Goal: Task Accomplishment & Management: Use online tool/utility

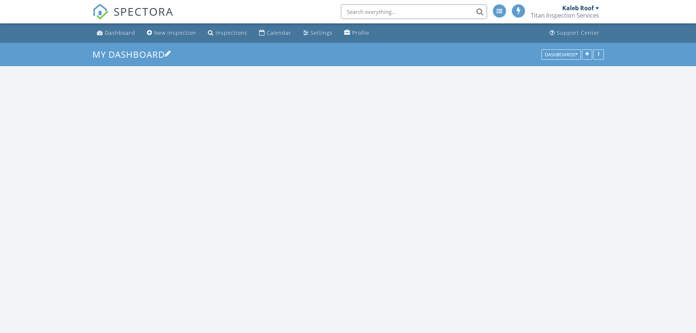
scroll to position [895, 707]
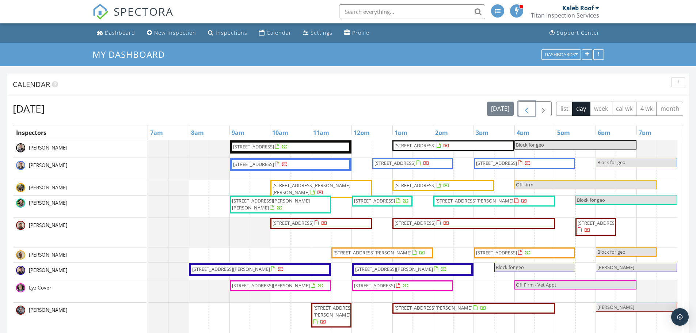
click at [519, 111] on button "button" at bounding box center [526, 108] width 17 height 15
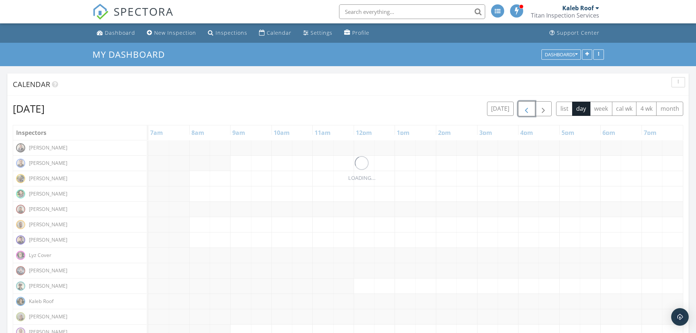
click at [519, 110] on button "button" at bounding box center [526, 108] width 17 height 15
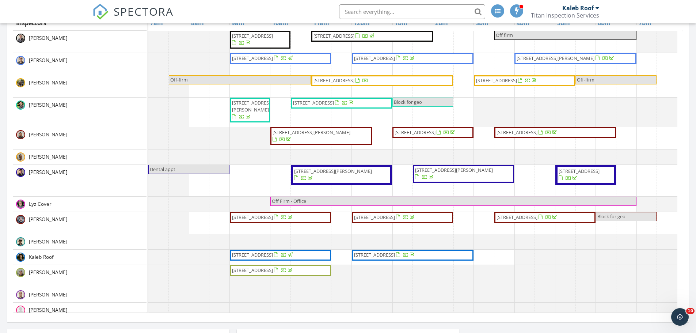
scroll to position [58, 0]
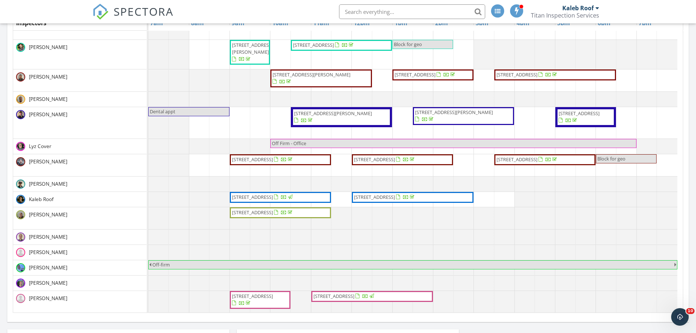
click at [395, 198] on span "22429 SE 287th Pl , Maple Valley 98038" at bounding box center [374, 197] width 41 height 7
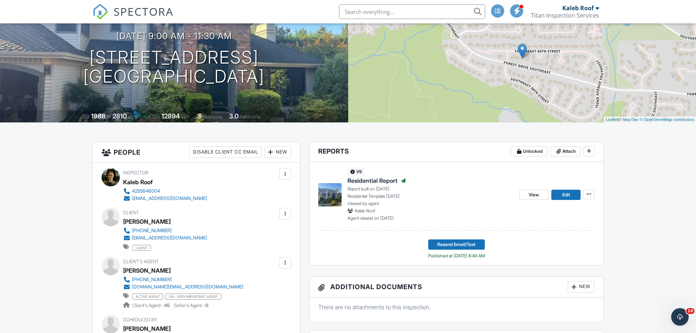
scroll to position [73, 0]
click at [560, 194] on link "Edit" at bounding box center [565, 194] width 29 height 10
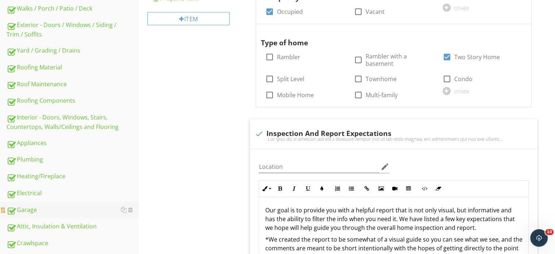
scroll to position [256, 0]
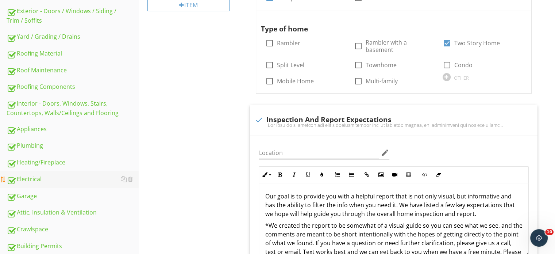
click at [68, 184] on link "Electrical" at bounding box center [73, 179] width 132 height 17
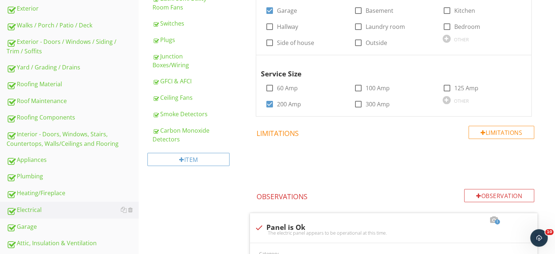
scroll to position [219, 0]
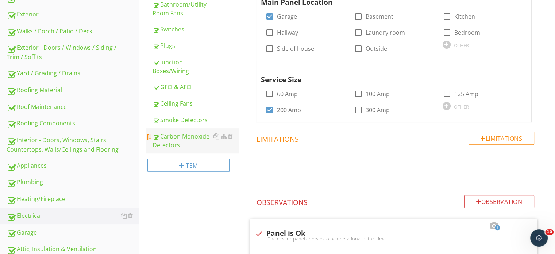
click at [183, 139] on div "Carbon Monoxide Detectors" at bounding box center [196, 141] width 86 height 18
type textarea "<p>You are missing bolts in your electrical panel or they are the wrong style.&…"
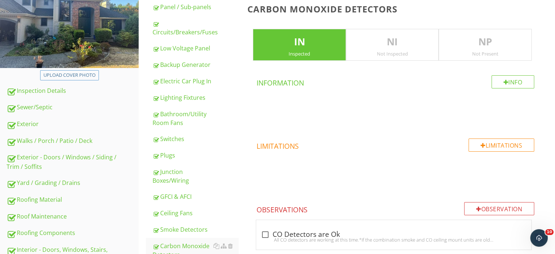
scroll to position [292, 0]
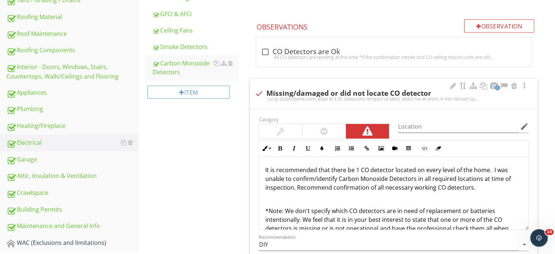
click at [350, 96] on div at bounding box center [394, 99] width 279 height 6
checkbox input "true"
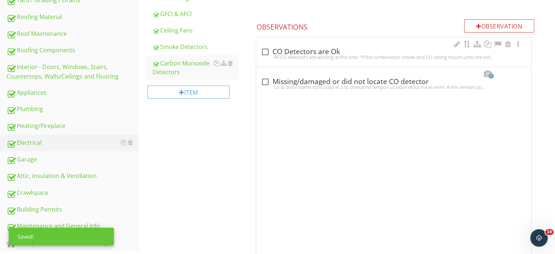
click at [354, 49] on div "check_box_outline_blank CO Detectors are Ok" at bounding box center [394, 51] width 267 height 9
checkbox input "true"
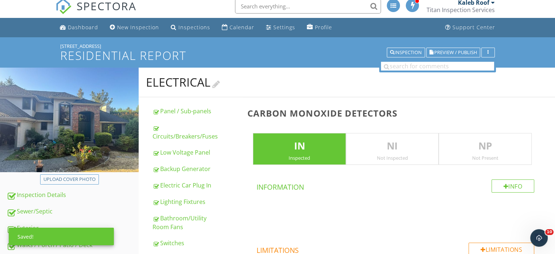
scroll to position [0, 0]
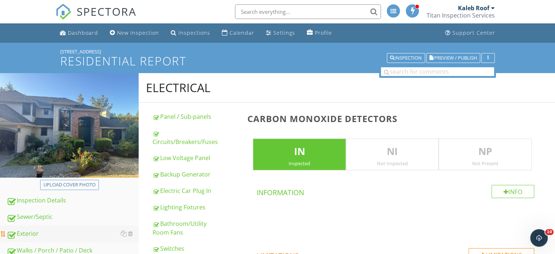
click at [69, 232] on div "Exterior" at bounding box center [73, 233] width 132 height 9
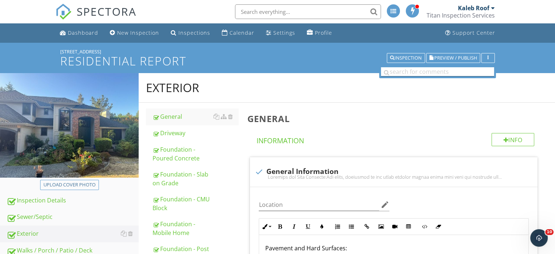
click at [411, 71] on input "text" at bounding box center [437, 71] width 113 height 9
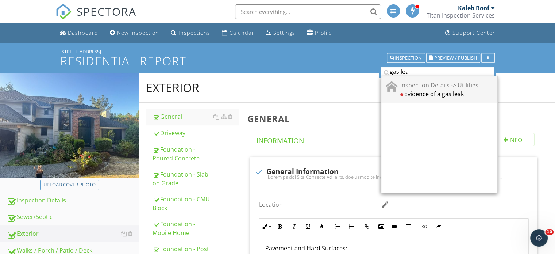
type input "gas lea"
click at [463, 99] on div "Inspection Details -> Utilities Evidence of a gas leak" at bounding box center [440, 89] width 116 height 27
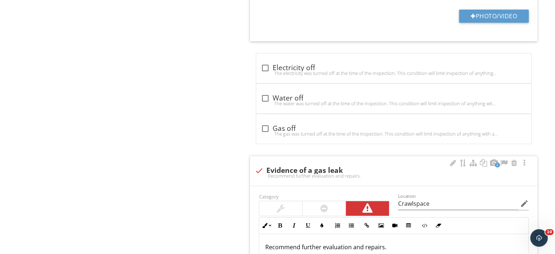
click at [307, 156] on div "2 check Evidence of a gas leak Recommend further evaluation and repairs." at bounding box center [394, 171] width 288 height 30
checkbox input "true"
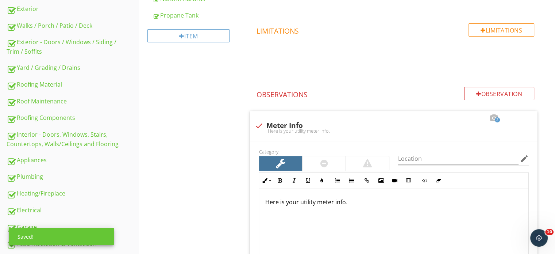
scroll to position [218, 0]
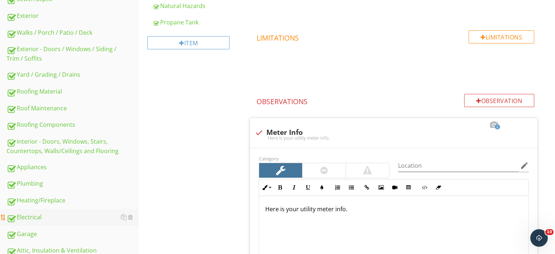
click at [77, 213] on div "Electrical" at bounding box center [73, 217] width 132 height 9
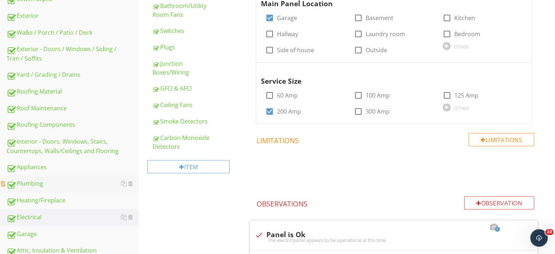
click at [58, 187] on link "Plumbing" at bounding box center [73, 183] width 132 height 17
type textarea "<p>You are missing bolts in your electrical panel or they are the wrong style.&…"
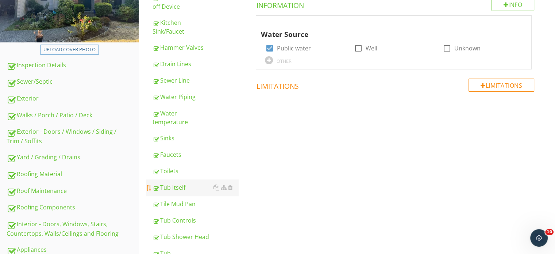
scroll to position [145, 0]
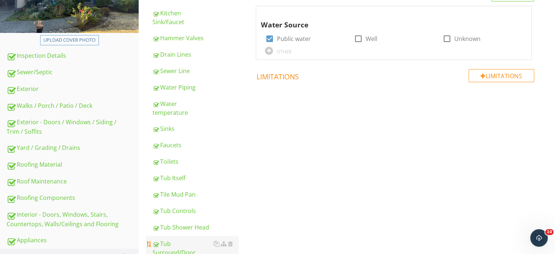
click at [184, 239] on div "Tub Surround/Door" at bounding box center [196, 248] width 86 height 18
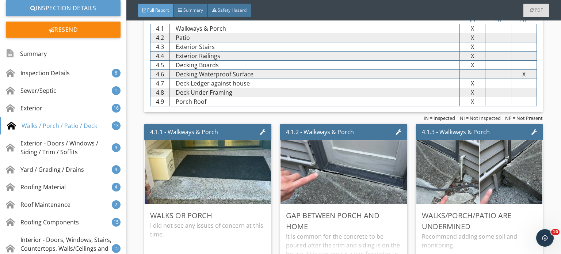
scroll to position [256, 0]
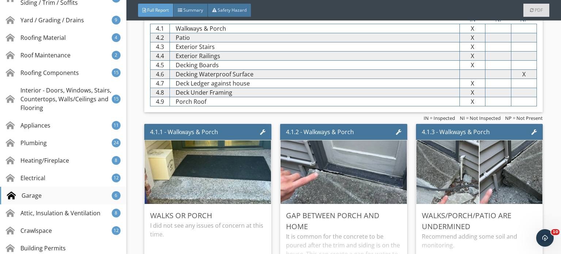
click at [51, 190] on div "Garage 6" at bounding box center [63, 196] width 126 height 18
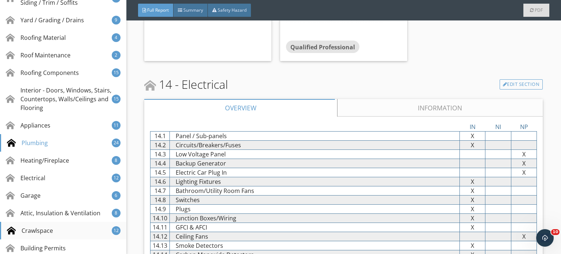
click at [75, 232] on div "Crawlspace 12" at bounding box center [63, 231] width 126 height 18
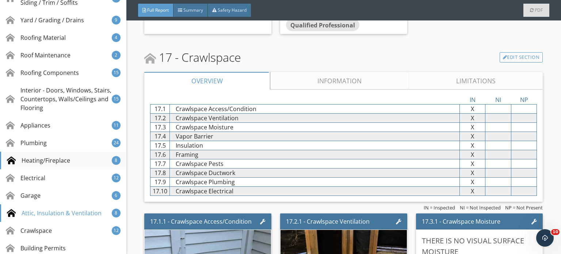
click at [75, 168] on div "Heating/Fireplace 8" at bounding box center [63, 161] width 126 height 18
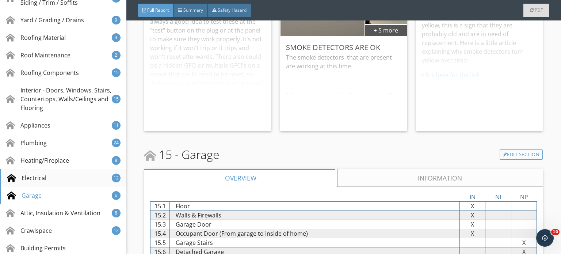
click at [73, 180] on div "Electrical 12" at bounding box center [63, 178] width 126 height 18
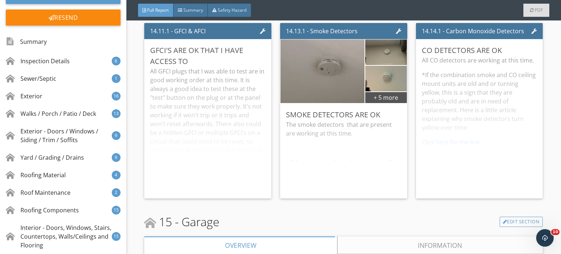
scroll to position [0, 0]
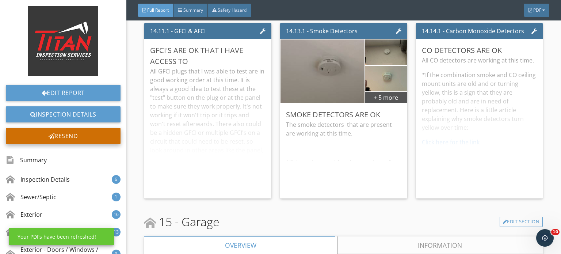
click at [74, 133] on div "Resend" at bounding box center [63, 136] width 115 height 16
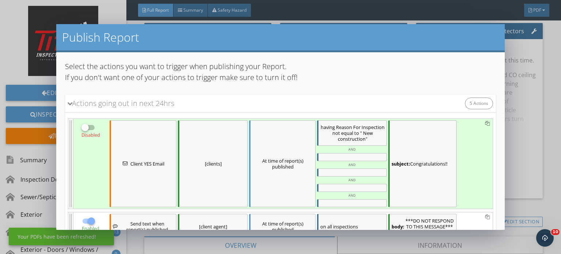
scroll to position [142, 0]
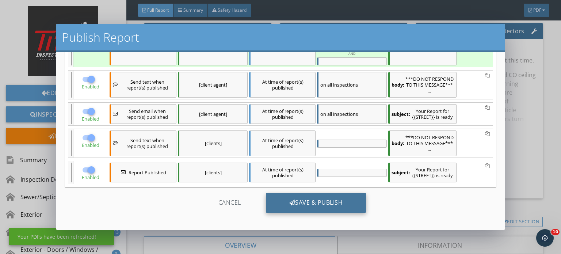
click at [302, 195] on div "Save & Publish" at bounding box center [316, 203] width 100 height 20
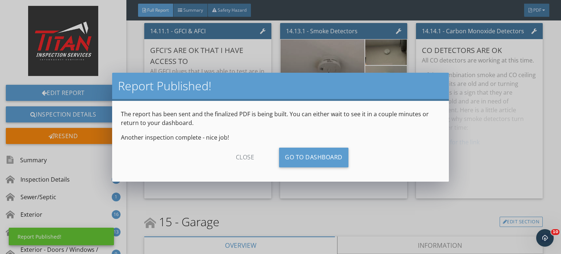
click at [236, 154] on div "close" at bounding box center [245, 158] width 65 height 20
